Goal: Navigation & Orientation: Find specific page/section

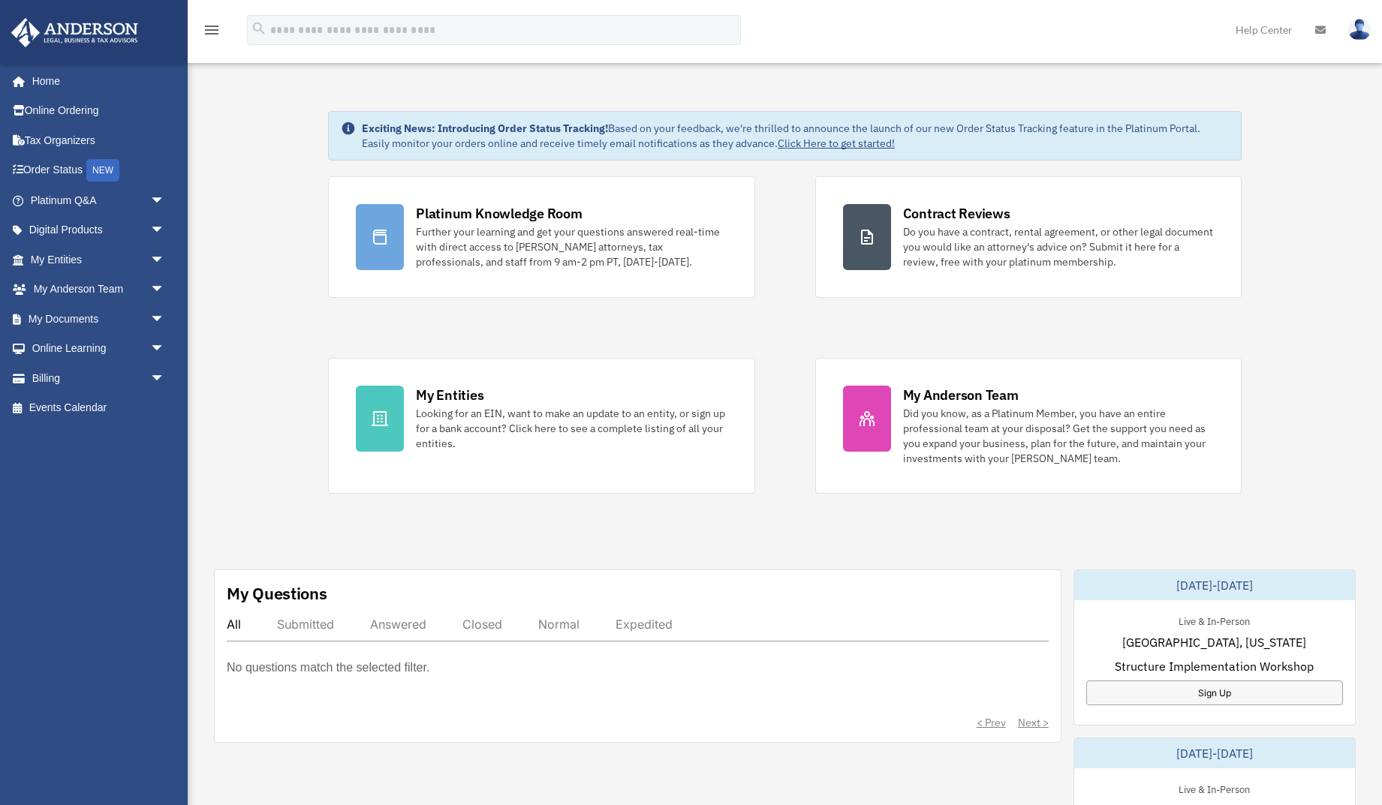
click at [1359, 32] on img at bounding box center [1359, 30] width 23 height 22
click at [1353, 255] on div "Exciting News: Introducing Order Status Tracking! Based on your feedback, we're…" at bounding box center [784, 764] width 1217 height 1381
click at [1359, 26] on img at bounding box center [1359, 30] width 23 height 22
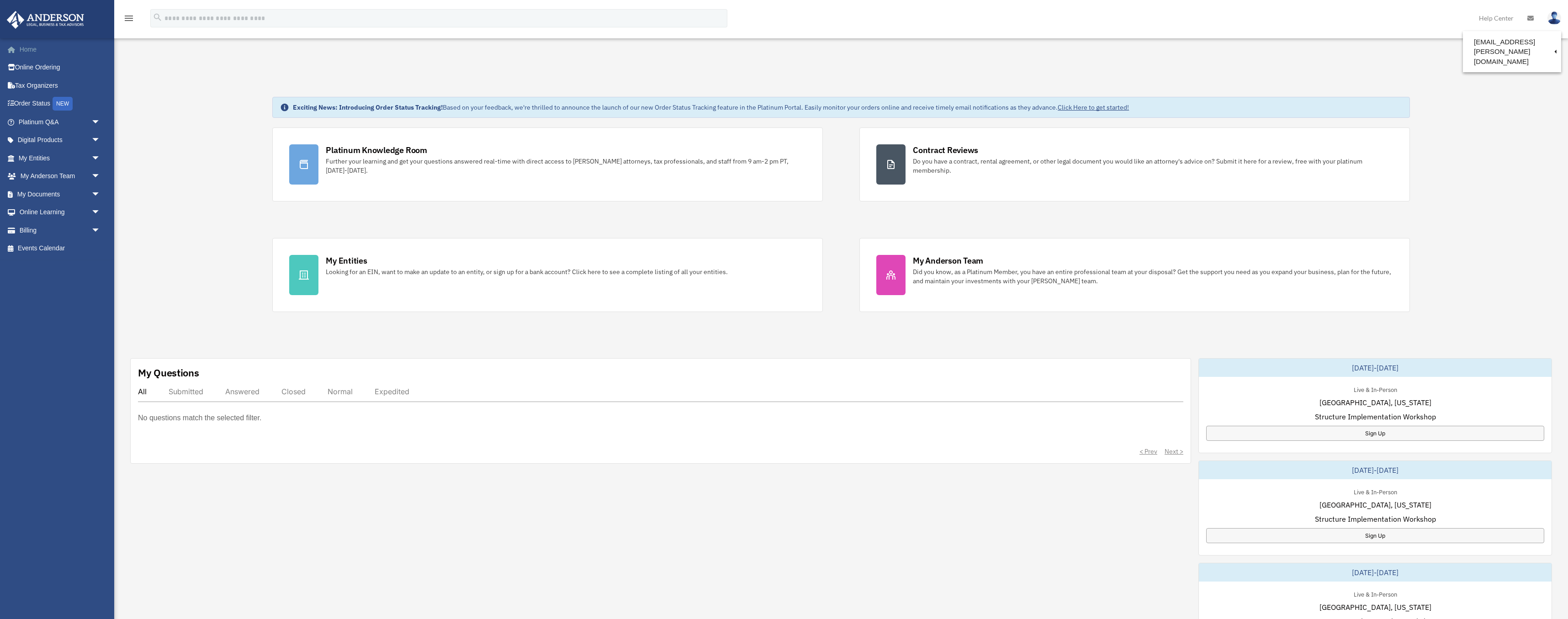
click at [30, 51] on link "Home" at bounding box center [60, 49] width 108 height 18
click at [51, 197] on link "My Documents arrow_drop_down" at bounding box center [60, 194] width 108 height 18
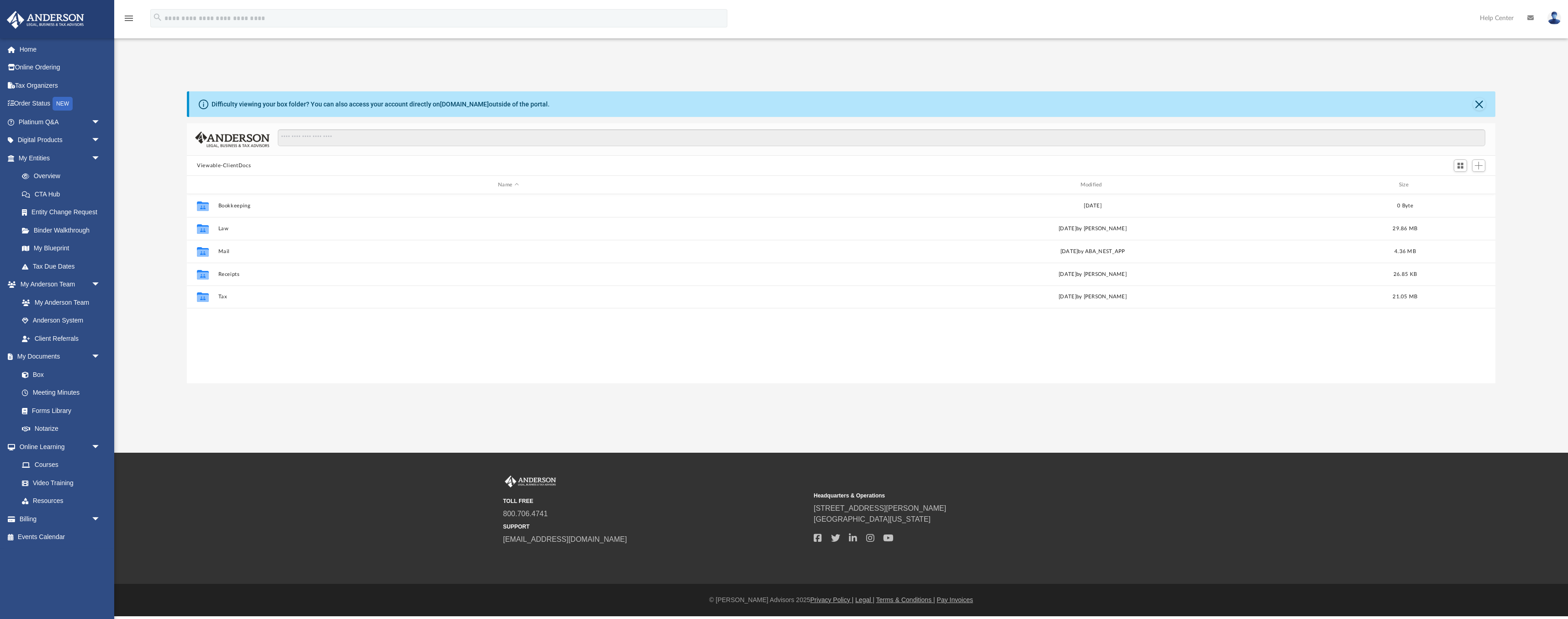
scroll to position [208, 1309]
click at [40, 376] on link "Box" at bounding box center [63, 374] width 102 height 18
